Goal: Find specific page/section: Find specific page/section

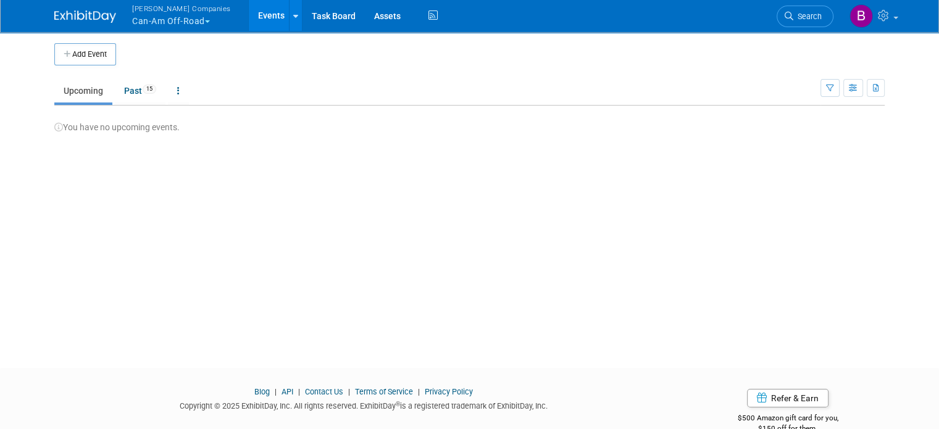
click at [184, 20] on button "Warnert Companies Can-Am Off-Road" at bounding box center [188, 16] width 115 height 32
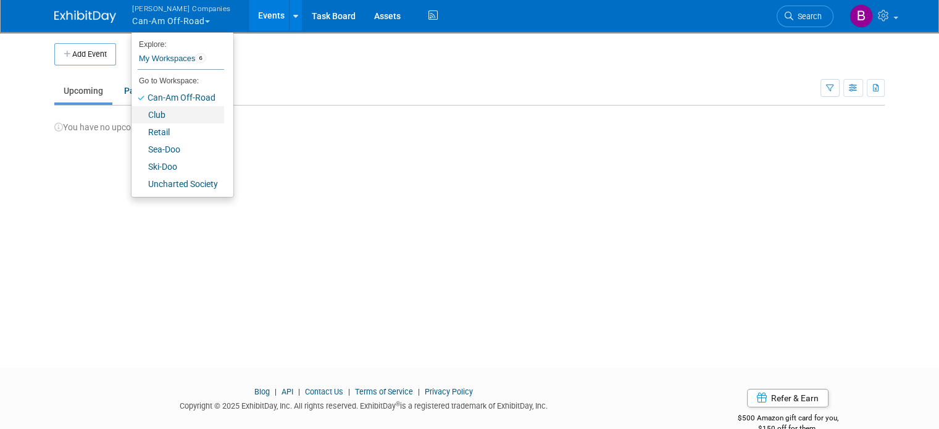
click at [161, 120] on link "Club" at bounding box center [177, 114] width 93 height 17
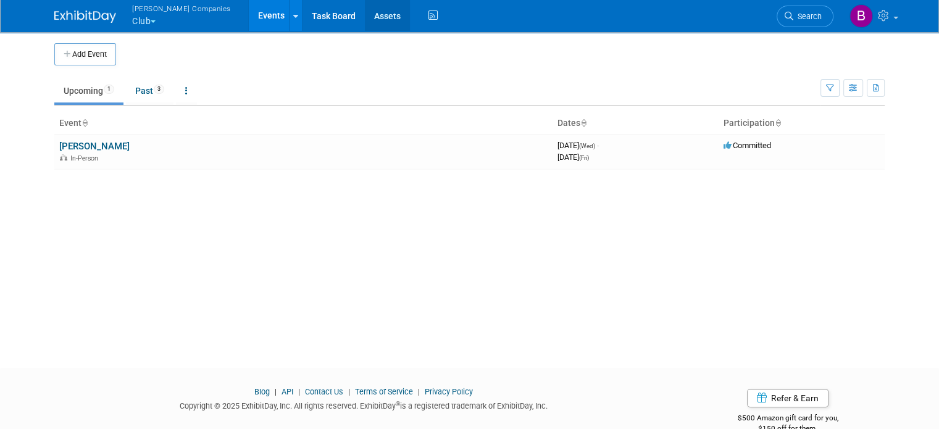
click at [365, 20] on link "Assets" at bounding box center [387, 15] width 45 height 31
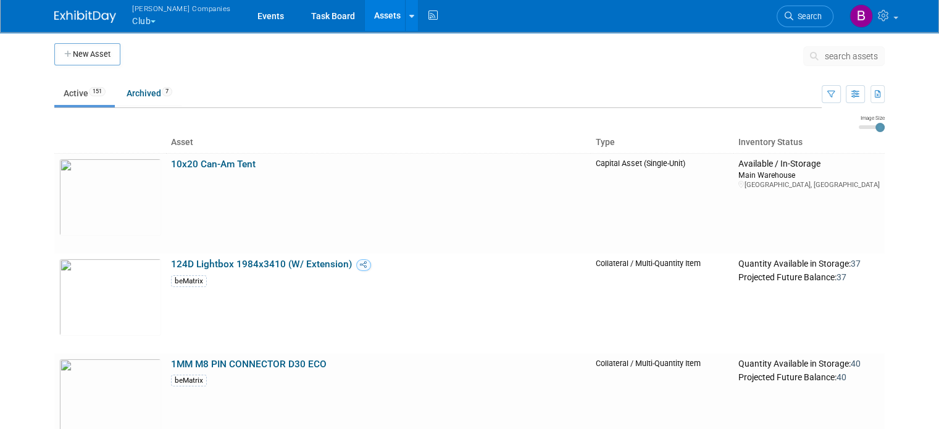
click at [869, 60] on span "search assets" at bounding box center [850, 56] width 53 height 10
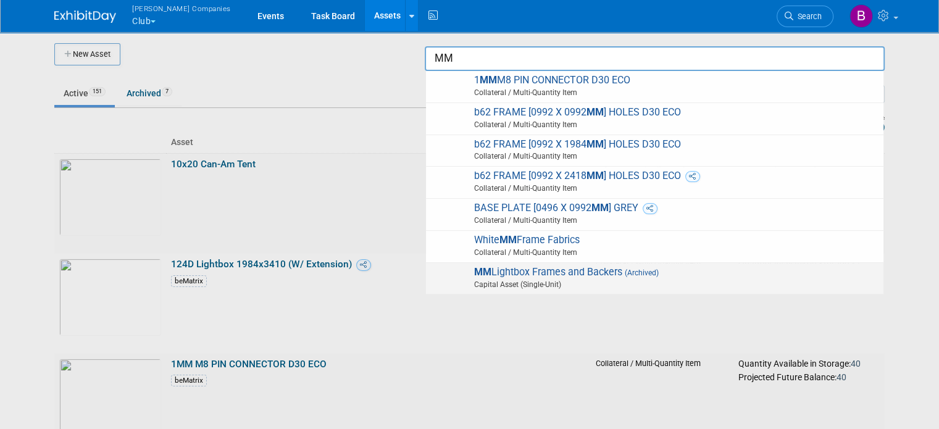
click at [574, 275] on span "MM Lightbox Frames and Backers (Archived) Capital Asset (Single-Unit)" at bounding box center [654, 278] width 445 height 25
type input "MM Lightbox Frames and Backers"
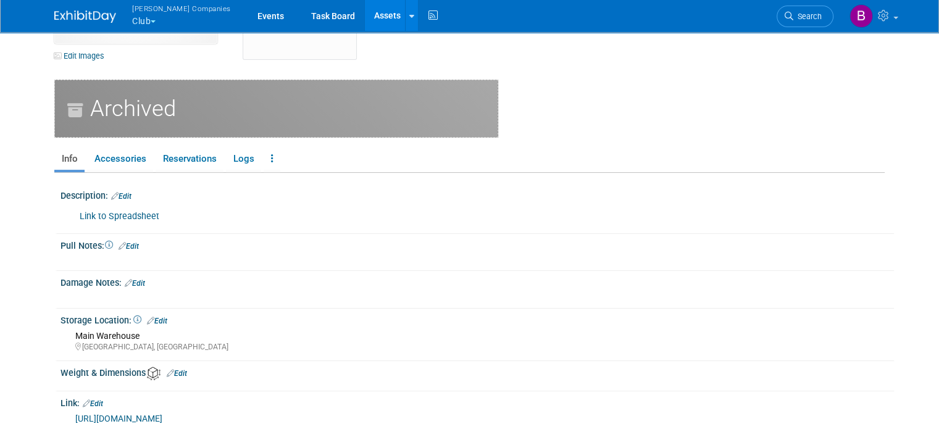
scroll to position [162, 0]
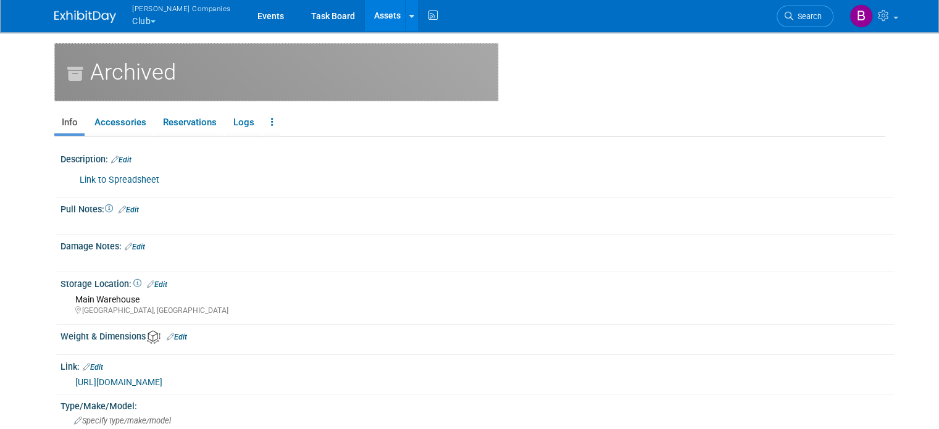
click at [116, 377] on link "[URL][DOMAIN_NAME]" at bounding box center [118, 382] width 87 height 10
